Goal: Task Accomplishment & Management: Use online tool/utility

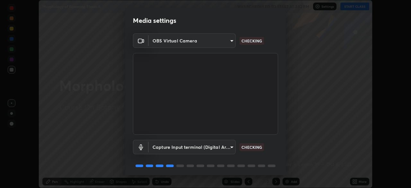
scroll to position [23, 0]
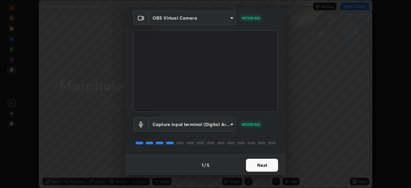
click at [270, 166] on button "Next" at bounding box center [262, 164] width 32 height 13
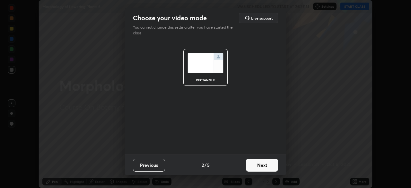
scroll to position [0, 0]
click at [269, 166] on button "Next" at bounding box center [262, 164] width 32 height 13
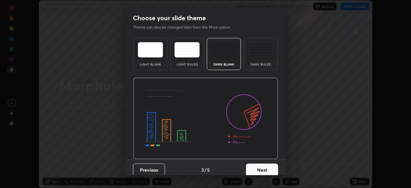
click at [268, 165] on button "Next" at bounding box center [262, 169] width 32 height 13
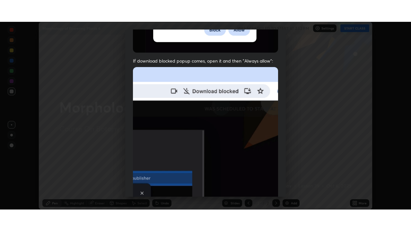
scroll to position [154, 0]
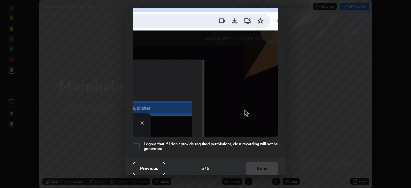
click at [136, 142] on div at bounding box center [137, 146] width 8 height 8
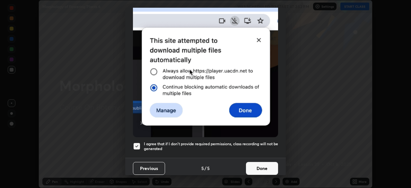
click at [265, 163] on button "Done" at bounding box center [262, 168] width 32 height 13
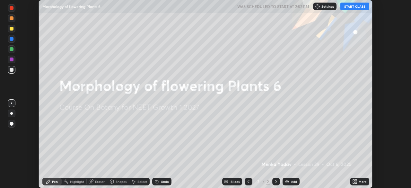
click at [348, 8] on button "START CLASS" at bounding box center [354, 7] width 29 height 8
click at [360, 180] on div "More" at bounding box center [362, 181] width 8 height 3
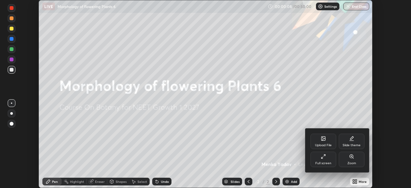
click at [326, 158] on div "Full screen" at bounding box center [323, 158] width 26 height 15
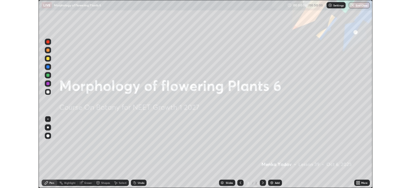
scroll to position [231, 411]
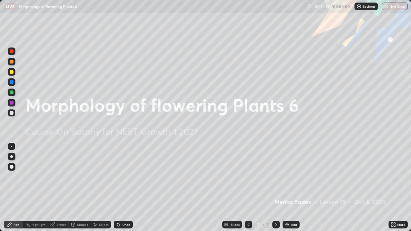
click at [295, 187] on div "Add" at bounding box center [290, 225] width 17 height 8
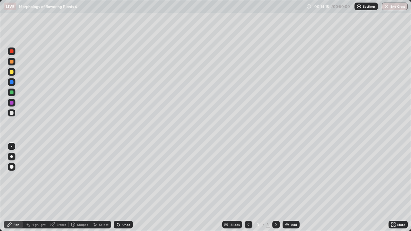
click at [10, 75] on div at bounding box center [12, 72] width 8 height 8
click at [11, 96] on div at bounding box center [12, 93] width 8 height 8
click at [78, 187] on div "Shapes" at bounding box center [80, 225] width 22 height 8
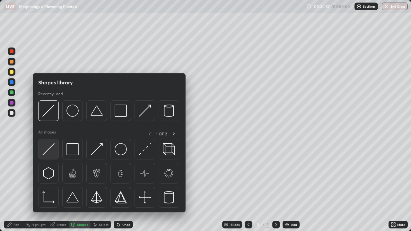
click at [50, 148] on img at bounding box center [48, 149] width 12 height 12
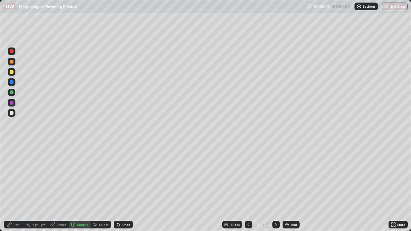
click at [17, 187] on div "Pen" at bounding box center [16, 224] width 6 height 3
click at [13, 102] on div at bounding box center [12, 103] width 4 height 4
click at [128, 187] on div "Undo" at bounding box center [126, 224] width 8 height 3
click at [11, 89] on div at bounding box center [12, 93] width 8 height 8
click at [126, 187] on div "Undo" at bounding box center [126, 224] width 8 height 3
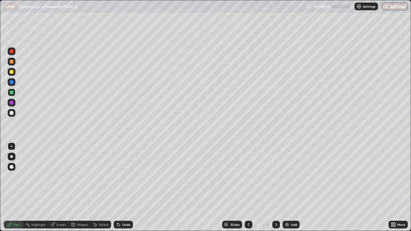
click at [125, 187] on div "Undo" at bounding box center [126, 224] width 8 height 3
click at [126, 187] on div "Undo" at bounding box center [126, 224] width 8 height 3
click at [10, 112] on div at bounding box center [12, 113] width 4 height 4
click at [11, 94] on div at bounding box center [12, 92] width 4 height 4
click at [14, 93] on div at bounding box center [12, 93] width 8 height 8
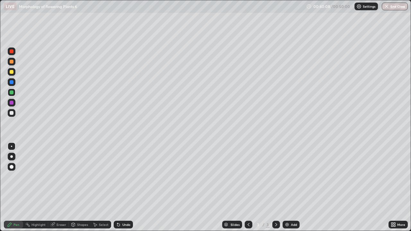
click at [11, 115] on div at bounding box center [12, 113] width 4 height 4
click at [10, 95] on div at bounding box center [12, 93] width 8 height 8
click at [126, 187] on div "Undo" at bounding box center [126, 224] width 8 height 3
click at [127, 187] on div "Undo" at bounding box center [123, 225] width 19 height 8
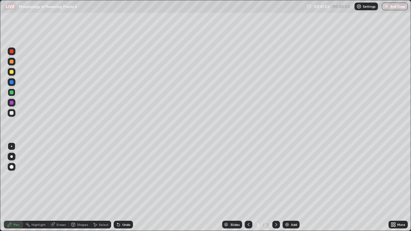
click at [127, 187] on div "Undo" at bounding box center [123, 225] width 19 height 8
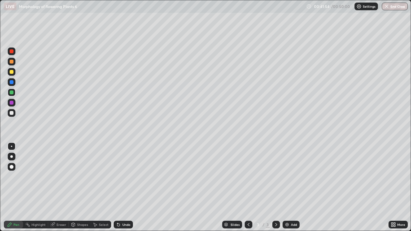
click at [127, 187] on div "Undo" at bounding box center [123, 225] width 19 height 8
click at [128, 187] on div "Undo" at bounding box center [123, 225] width 19 height 8
click at [129, 187] on div "Undo" at bounding box center [123, 225] width 19 height 8
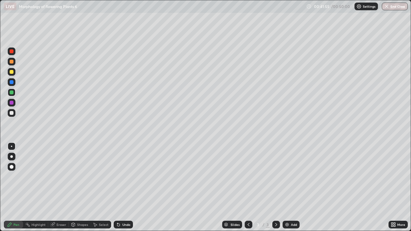
click at [129, 187] on div "Undo" at bounding box center [123, 225] width 19 height 8
click at [128, 187] on div "Undo" at bounding box center [123, 225] width 19 height 8
click at [129, 187] on div "Undo" at bounding box center [123, 225] width 19 height 8
click at [128, 187] on div "Undo" at bounding box center [123, 225] width 19 height 8
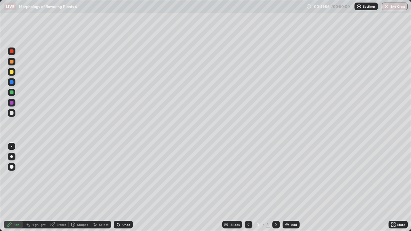
click at [128, 187] on div "Undo" at bounding box center [123, 225] width 19 height 8
click at [11, 113] on div at bounding box center [12, 113] width 4 height 4
click at [12, 101] on div at bounding box center [12, 103] width 4 height 4
click at [12, 92] on div at bounding box center [12, 92] width 4 height 4
click at [10, 104] on div at bounding box center [12, 103] width 4 height 4
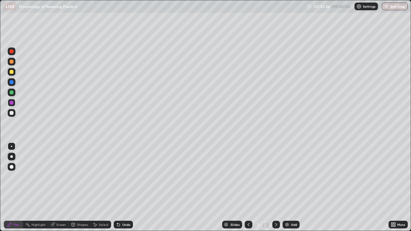
click at [124, 187] on div "Undo" at bounding box center [126, 224] width 8 height 3
click at [123, 187] on div "Undo" at bounding box center [126, 224] width 8 height 3
click at [125, 187] on div "Undo" at bounding box center [123, 225] width 19 height 8
click at [126, 187] on div "Undo" at bounding box center [126, 224] width 8 height 3
click at [391, 5] on button "End Class" at bounding box center [394, 7] width 25 height 8
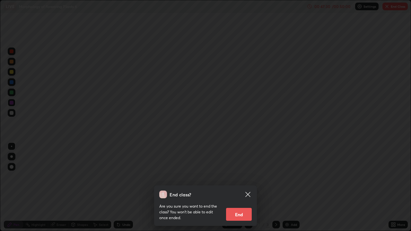
click at [241, 187] on button "End" at bounding box center [239, 214] width 26 height 13
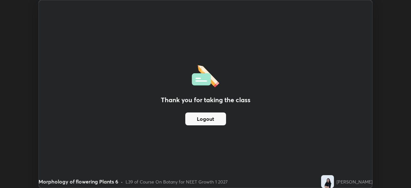
scroll to position [31891, 31668]
